Goal: Information Seeking & Learning: Learn about a topic

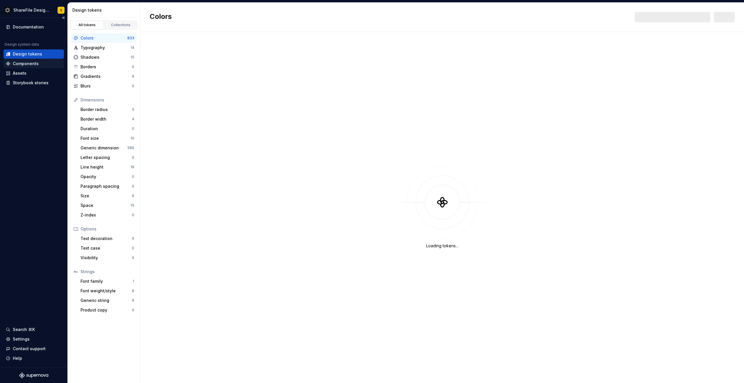
click at [42, 63] on div "Components" at bounding box center [34, 64] width 56 height 6
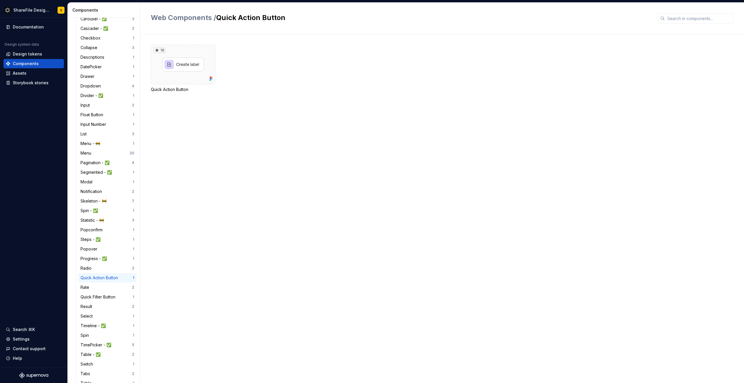
scroll to position [423, 0]
click at [98, 105] on div "Input" at bounding box center [106, 106] width 51 height 6
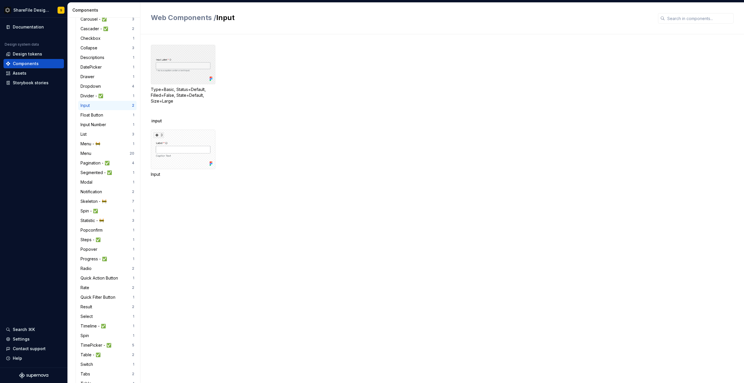
click at [180, 75] on div at bounding box center [183, 65] width 65 height 40
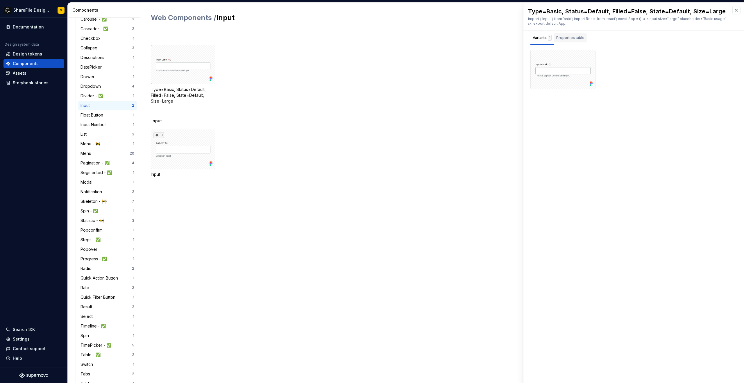
click at [574, 38] on div "Properties table" at bounding box center [571, 38] width 28 height 6
click at [544, 38] on div "Variants 1" at bounding box center [542, 38] width 19 height 6
click at [273, 92] on div "Type=Basic, Status=Default, Filled=False, State=Default, Size=Large" at bounding box center [448, 74] width 594 height 59
click at [736, 11] on button "button" at bounding box center [737, 10] width 8 height 8
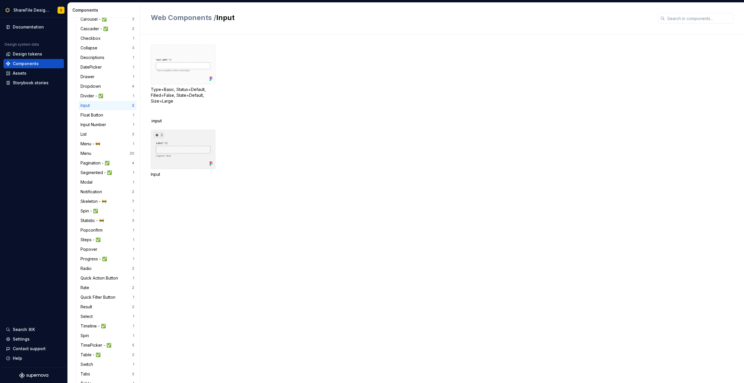
click at [180, 142] on div "3" at bounding box center [183, 150] width 65 height 40
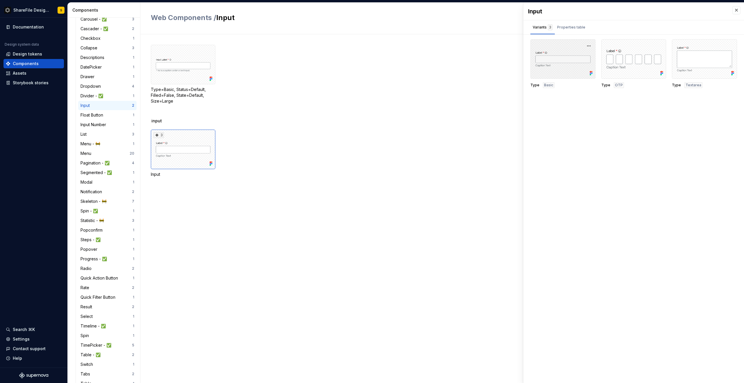
click at [561, 60] on div at bounding box center [563, 59] width 65 height 40
click at [577, 30] on div "Properties table" at bounding box center [571, 27] width 33 height 9
click at [542, 27] on div "Variants 3" at bounding box center [543, 27] width 20 height 6
click at [564, 54] on div at bounding box center [563, 59] width 65 height 40
click at [592, 45] on button "button" at bounding box center [589, 46] width 8 height 8
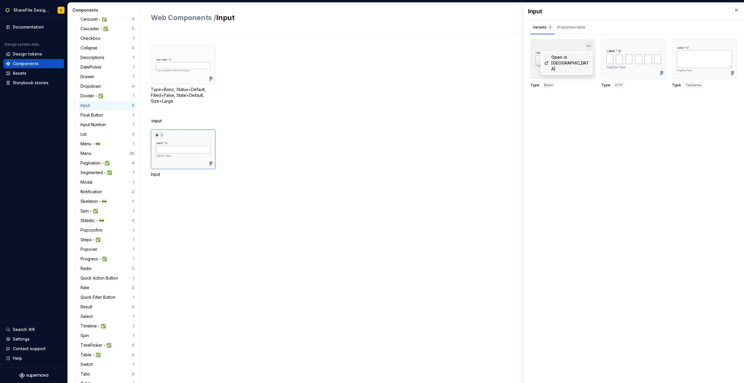
click at [590, 45] on button "button" at bounding box center [589, 46] width 8 height 8
click at [590, 47] on button "button" at bounding box center [589, 46] width 8 height 8
click at [580, 57] on div "Open in [GEOGRAPHIC_DATA]" at bounding box center [571, 62] width 38 height 17
click at [37, 13] on html "ShareFile Design System S Documentation Design system data Design tokens Compon…" at bounding box center [372, 191] width 744 height 383
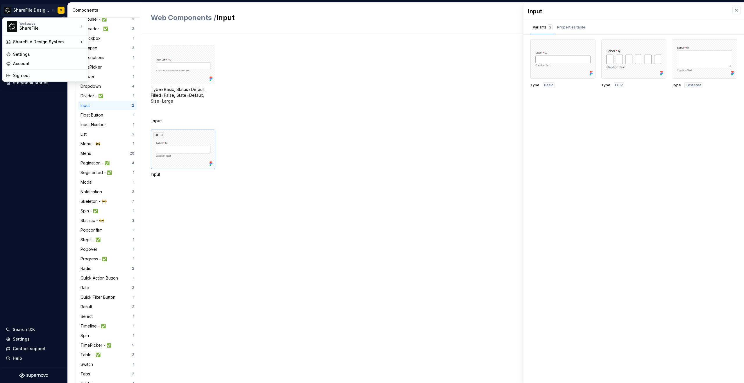
click at [38, 133] on html "ShareFile Design System S Documentation Design system data Design tokens Compon…" at bounding box center [372, 191] width 744 height 383
